Goal: Complete application form

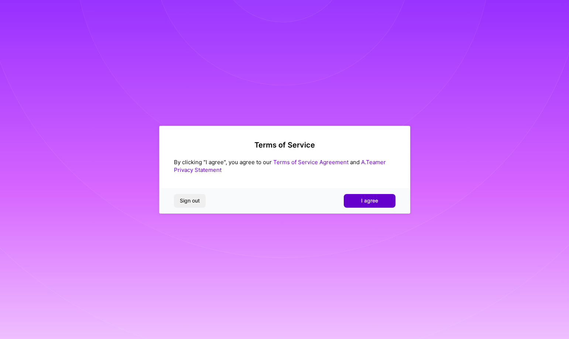
click at [366, 201] on span "I agree" at bounding box center [369, 200] width 17 height 7
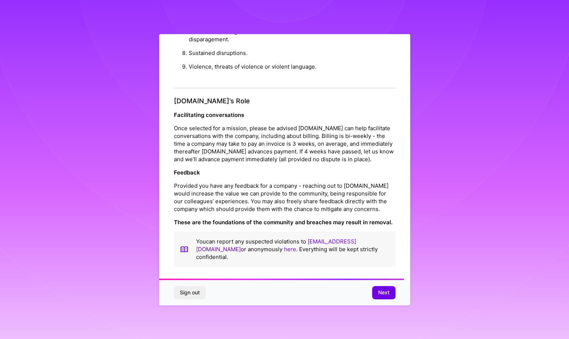
scroll to position [797, 0]
click at [379, 226] on span "Next" at bounding box center [383, 292] width 11 height 7
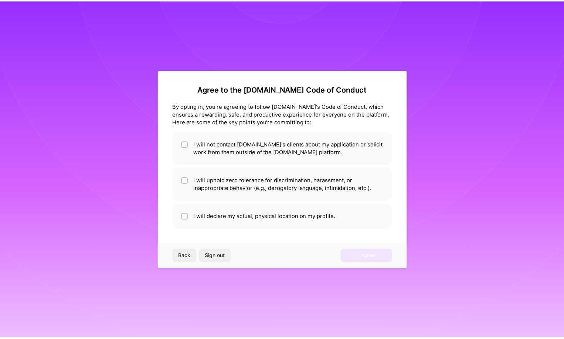
scroll to position [0, 0]
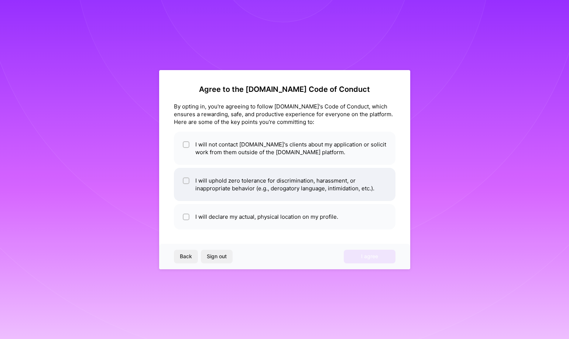
click at [222, 184] on li "I will uphold zero tolerance for discrimination, harassment, or inappropriate b…" at bounding box center [285, 184] width 222 height 33
checkbox input "true"
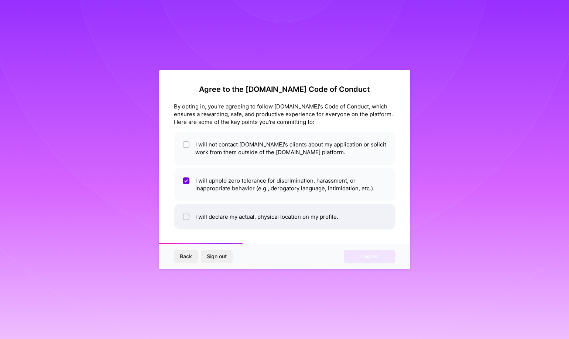
click at [231, 225] on li "I will declare my actual, physical location on my profile." at bounding box center [285, 216] width 222 height 25
checkbox input "true"
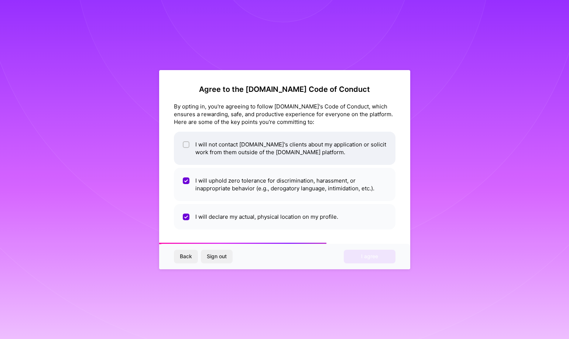
click at [238, 155] on li "I will not contact A.Team's clients about my application or solicit work from t…" at bounding box center [285, 148] width 222 height 33
checkbox input "true"
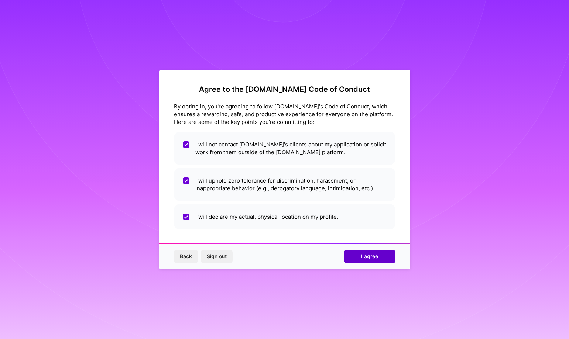
click at [365, 226] on span "I agree" at bounding box center [369, 256] width 17 height 7
